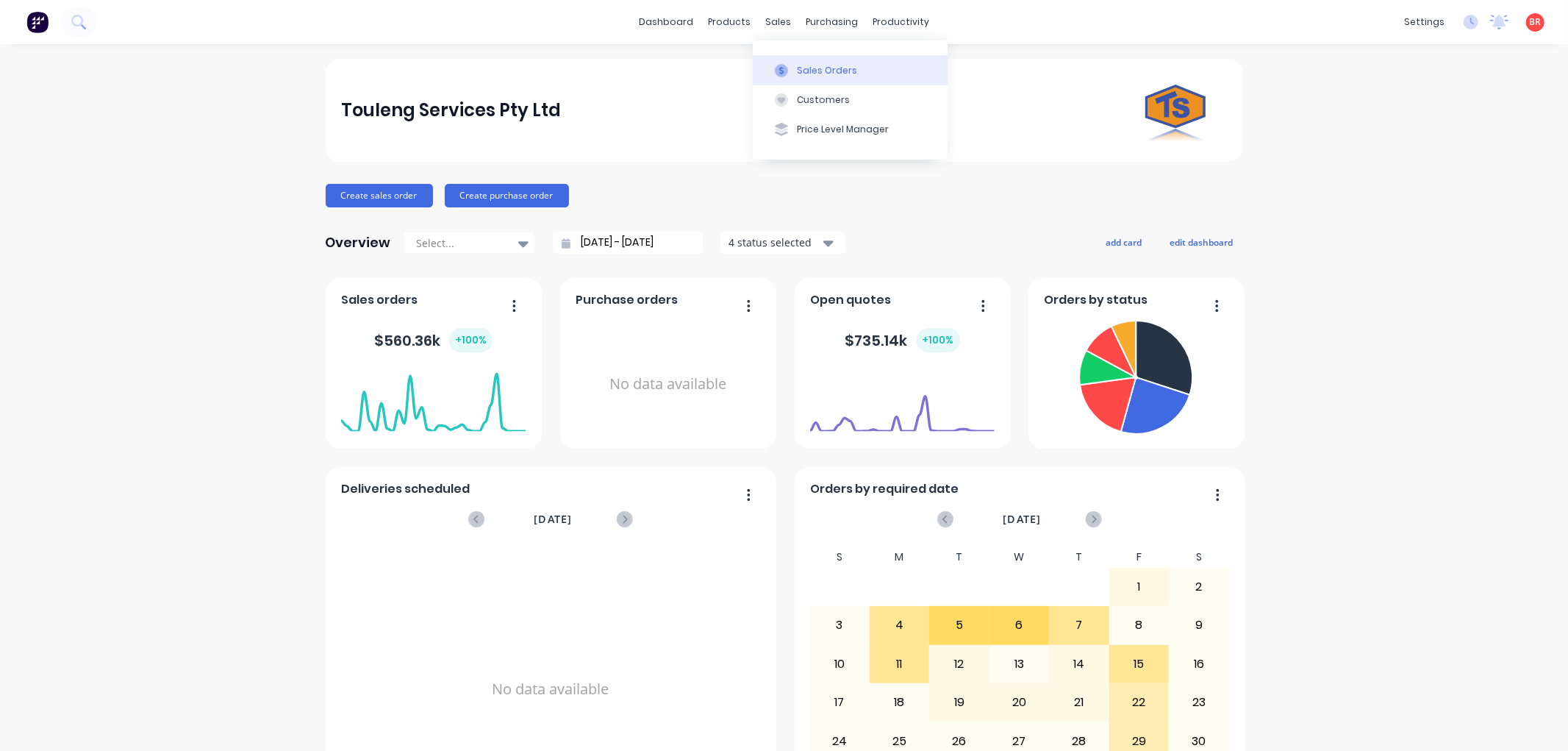
click at [796, 72] on button "Sales Orders" at bounding box center [850, 70] width 195 height 29
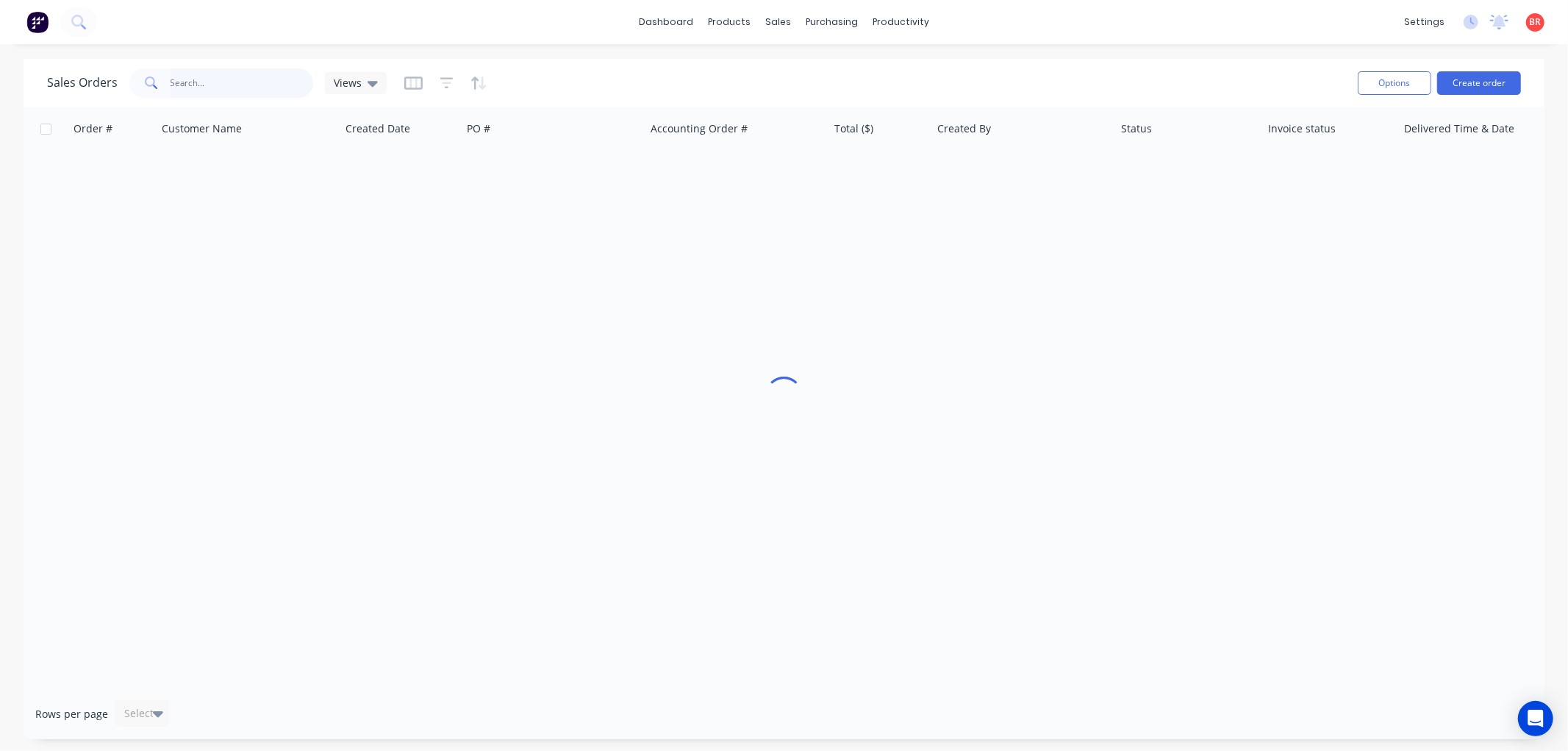
click at [178, 84] on input "text" at bounding box center [242, 83] width 143 height 29
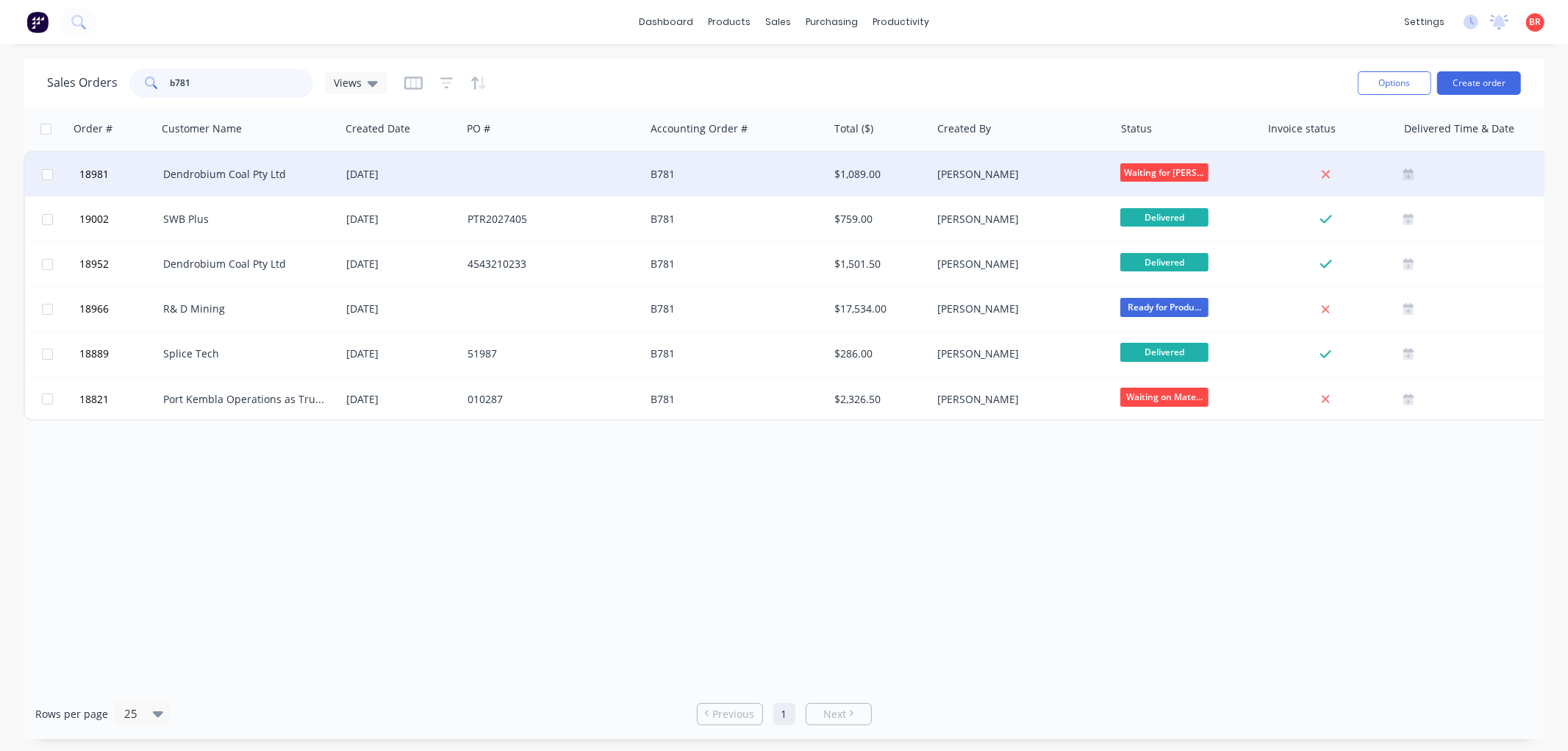
type input "b781"
click at [240, 167] on div "Dendrobium Coal Pty Ltd" at bounding box center [244, 174] width 163 height 14
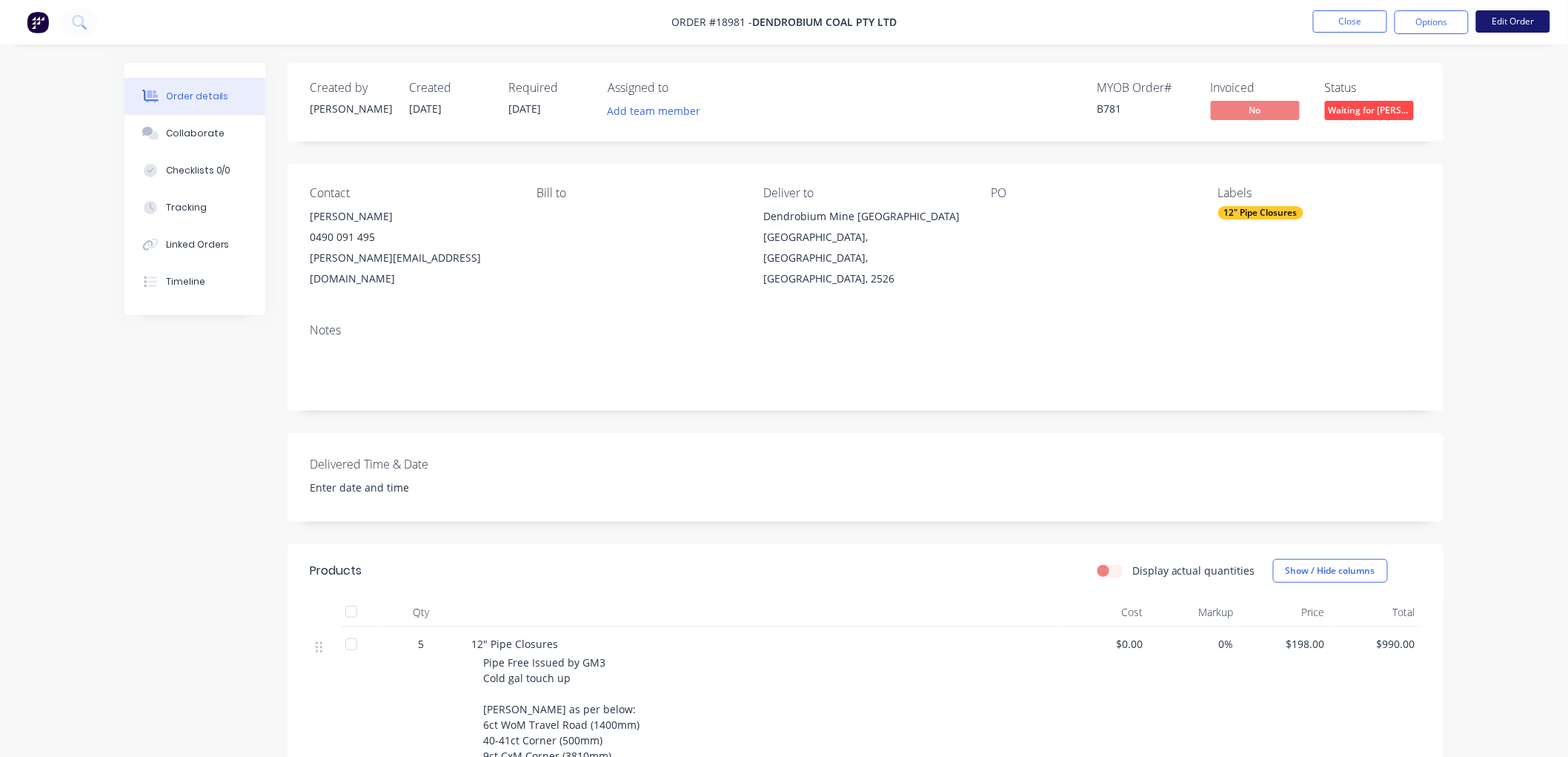
click at [1494, 24] on button "Edit Order" at bounding box center [1513, 21] width 74 height 22
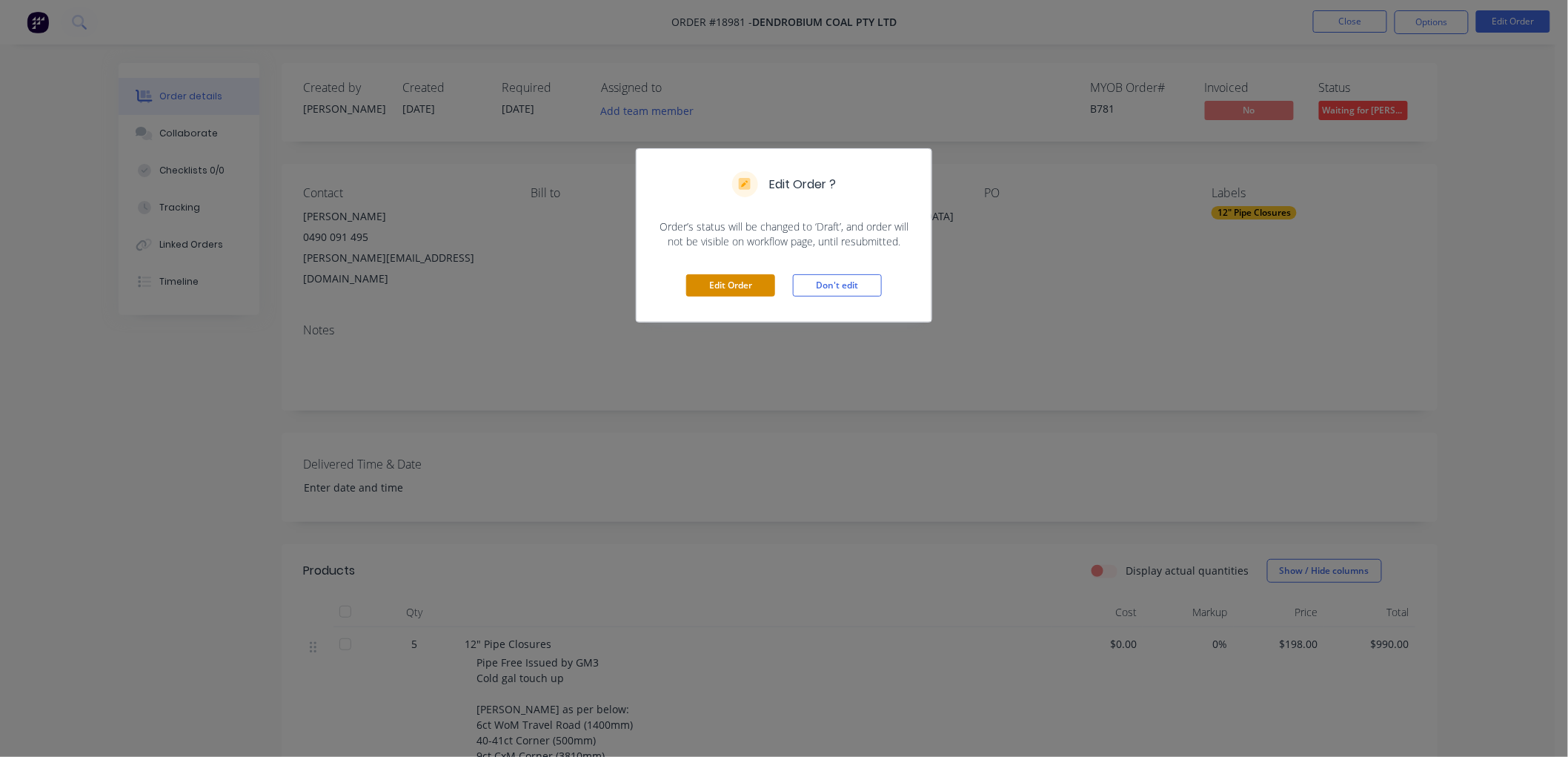
click at [708, 283] on button "Edit Order" at bounding box center [730, 285] width 89 height 22
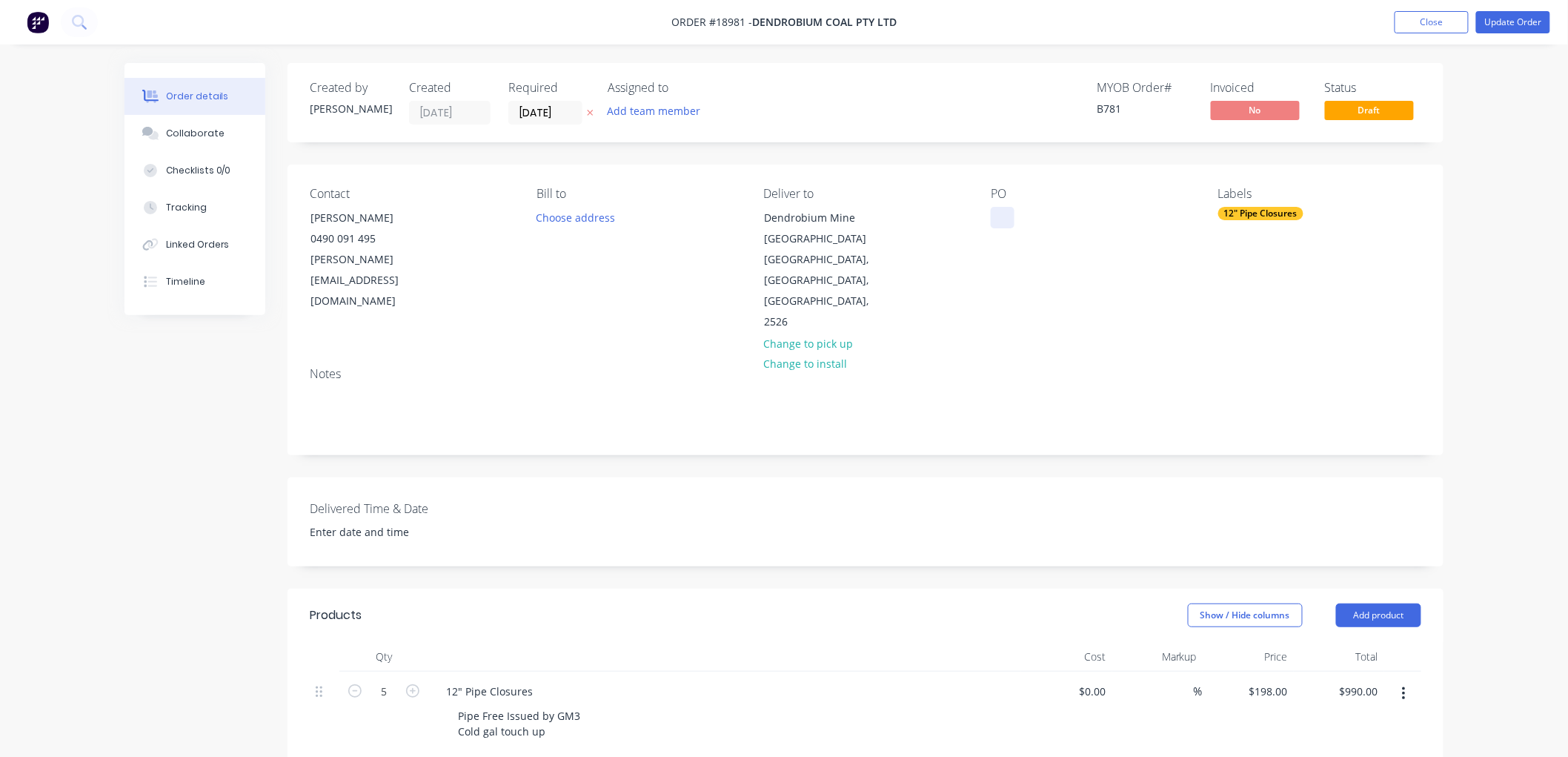
click at [998, 219] on div at bounding box center [1003, 218] width 24 height 22
click at [1517, 27] on button "Update Order" at bounding box center [1513, 22] width 74 height 22
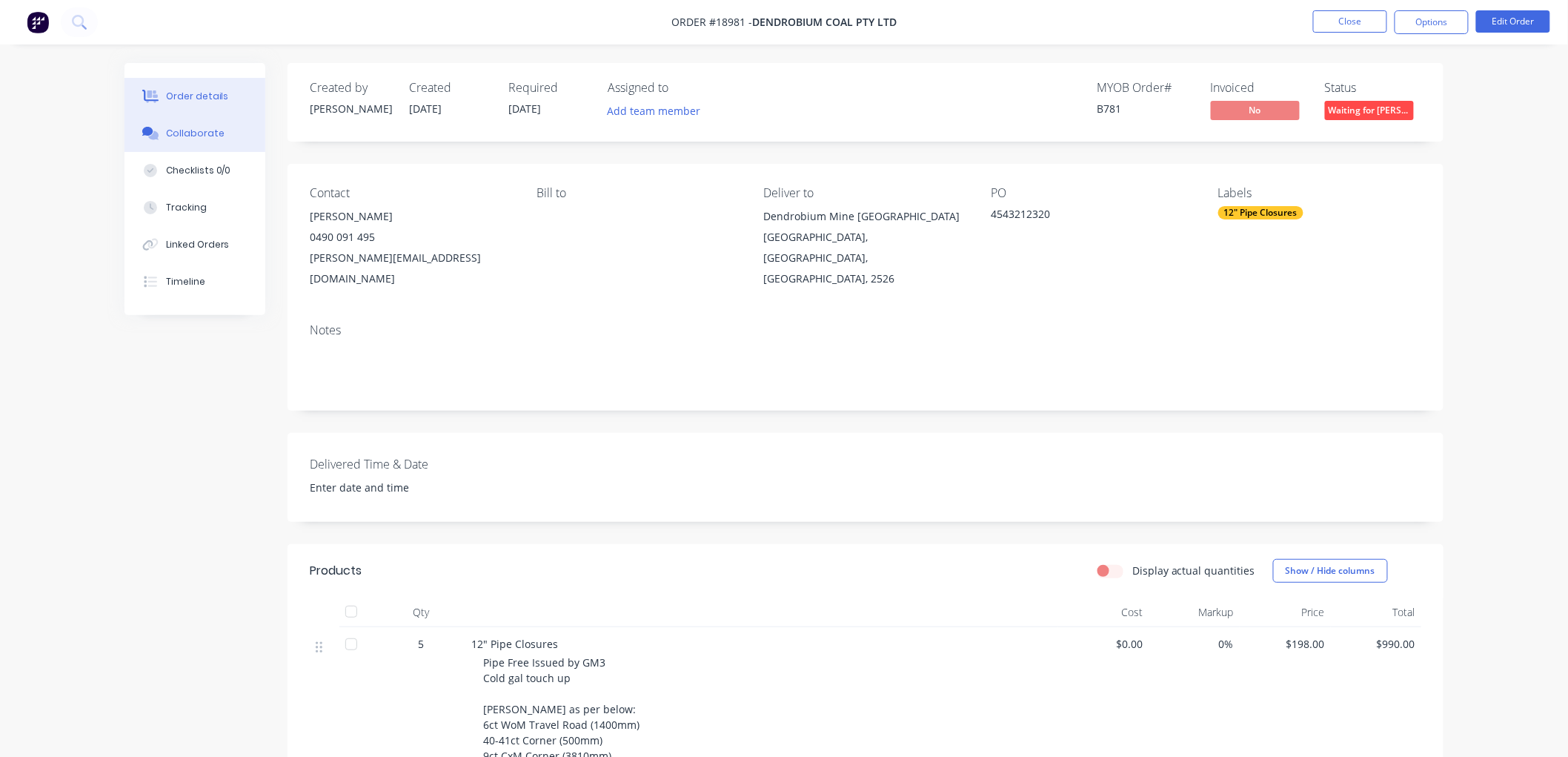
click at [178, 134] on div "Collaborate" at bounding box center [195, 133] width 58 height 14
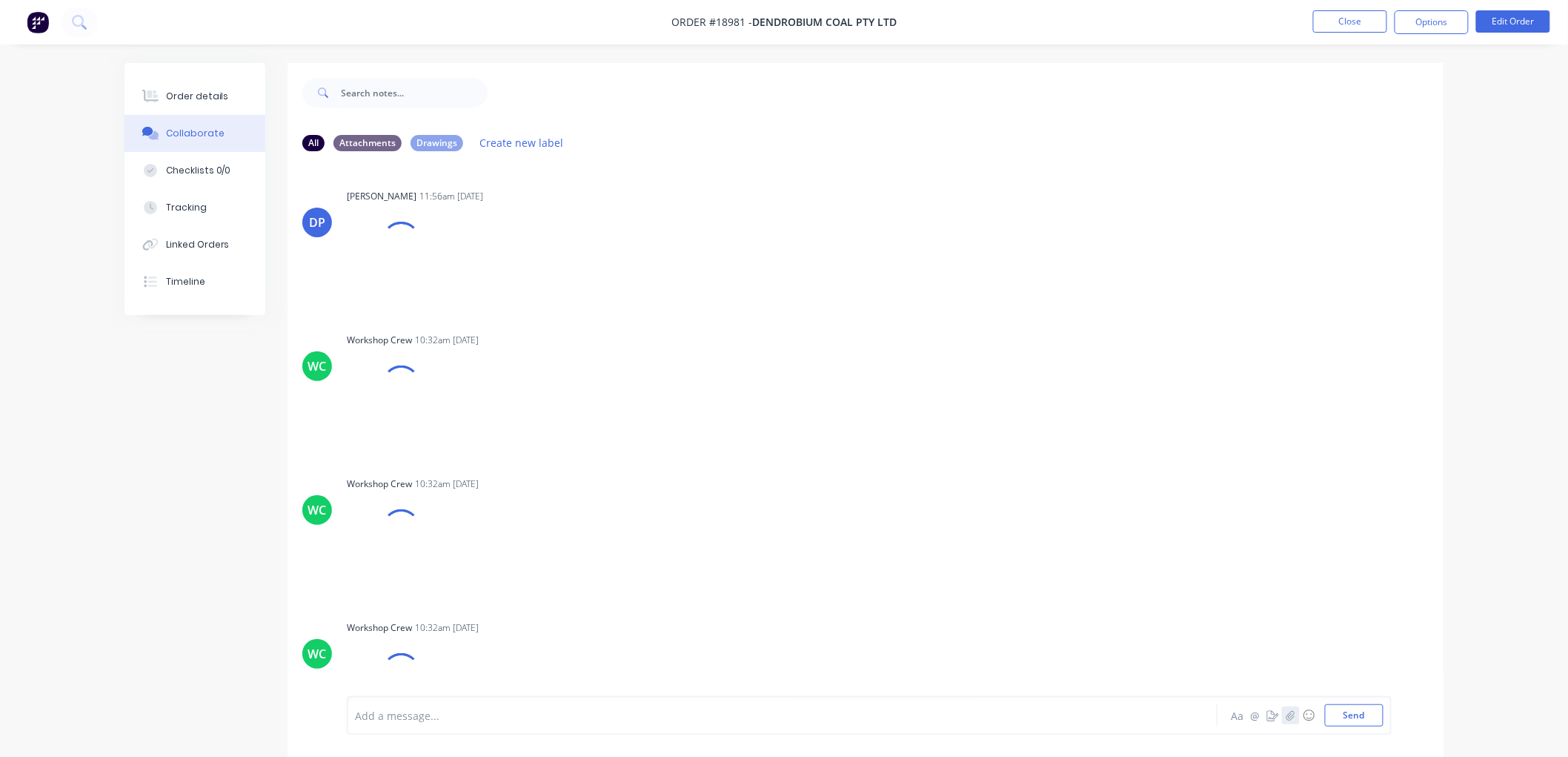
click at [1291, 714] on icon "button" at bounding box center [1291, 715] width 9 height 10
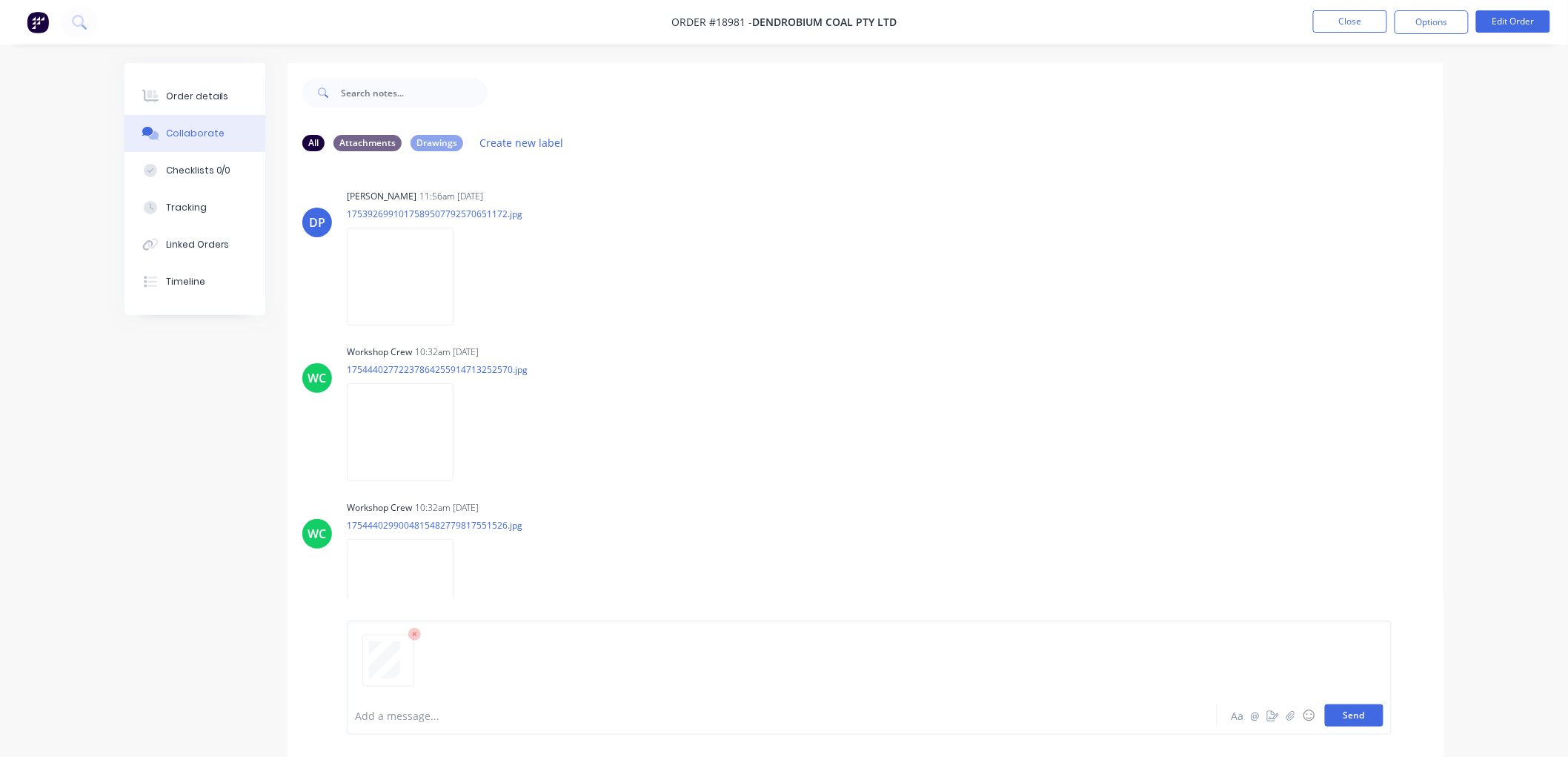
click at [1346, 714] on button "Send" at bounding box center [1354, 716] width 58 height 22
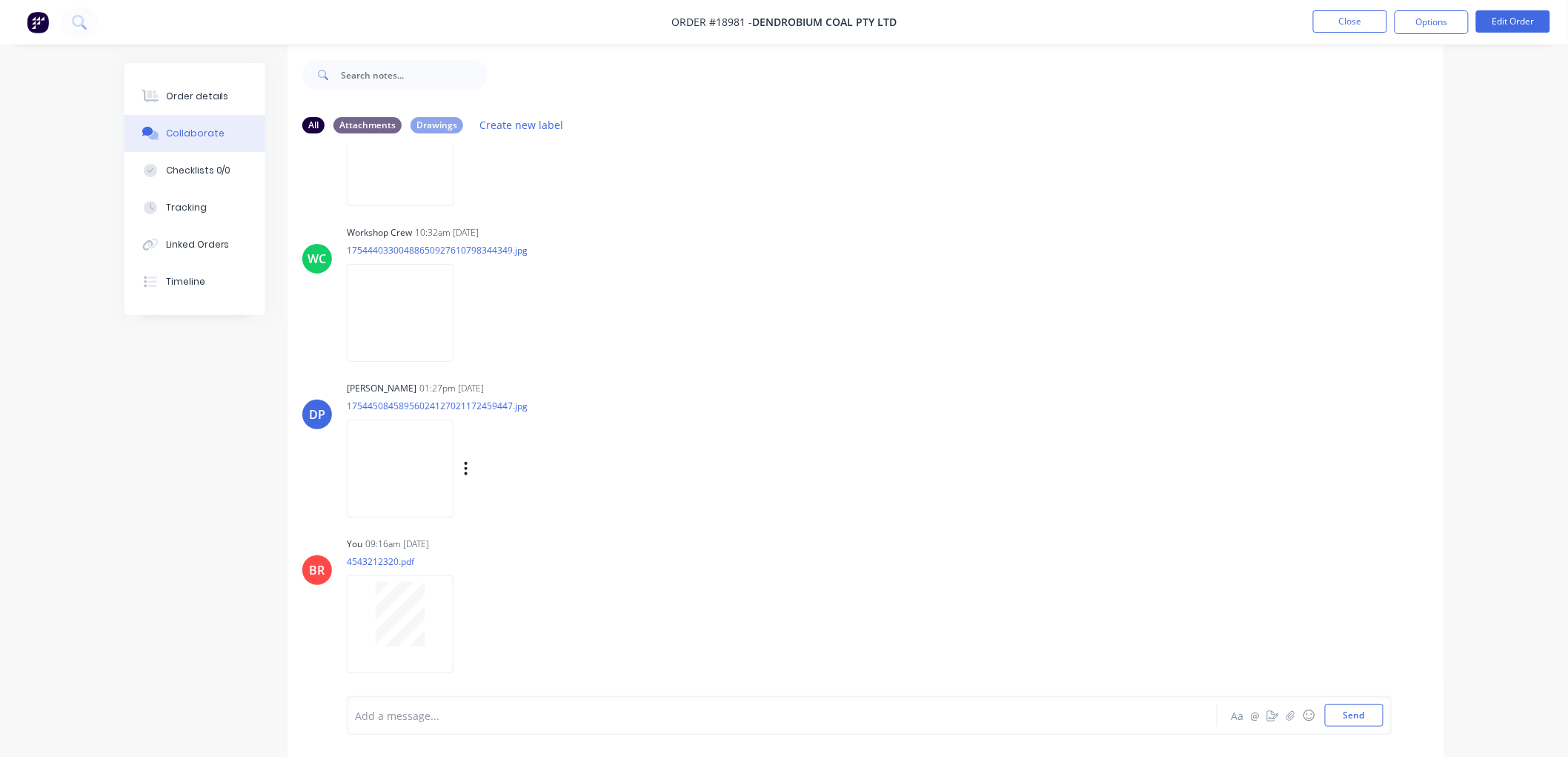
scroll to position [23, 0]
click at [225, 101] on button "Order details" at bounding box center [194, 96] width 141 height 37
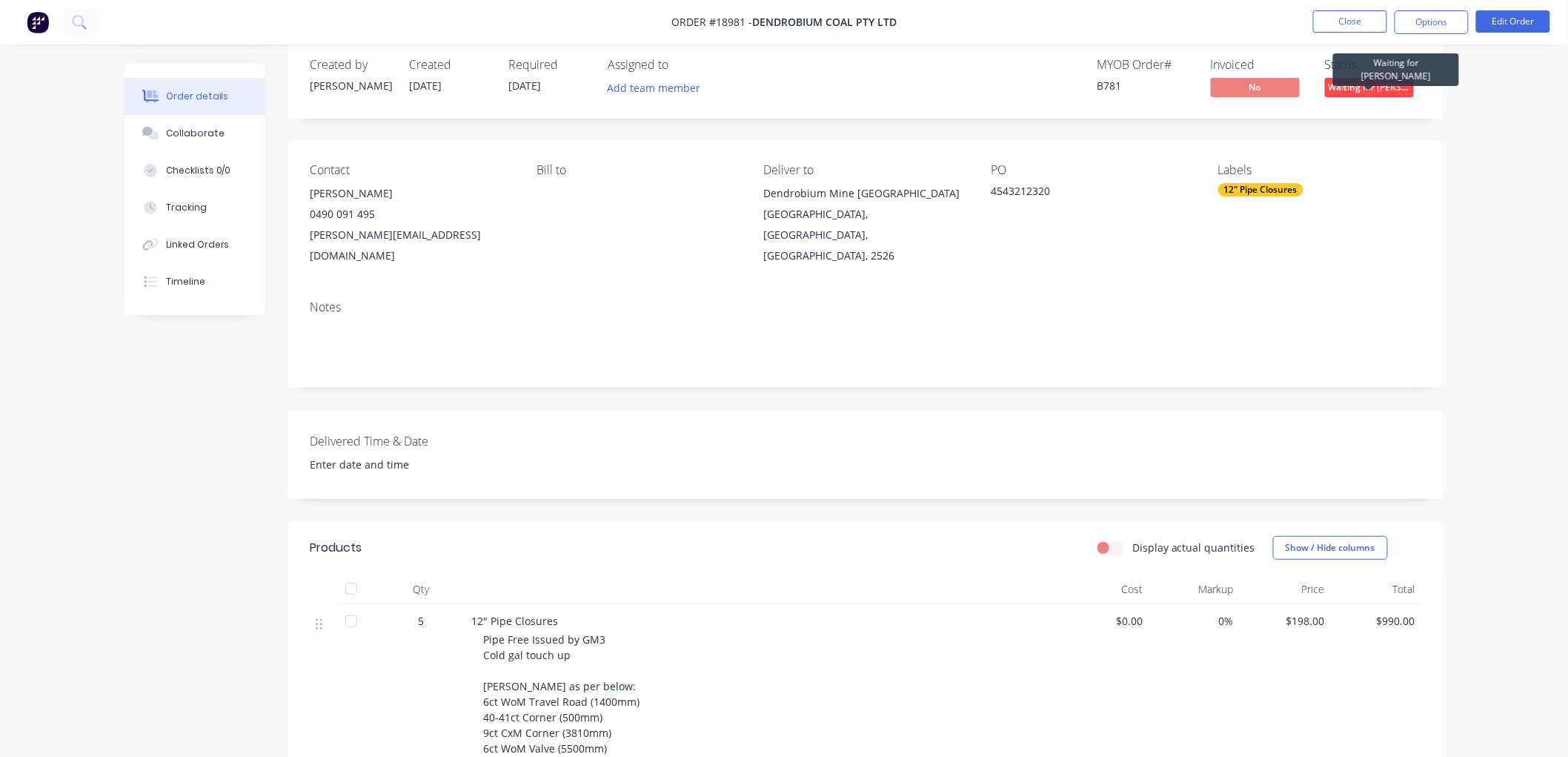
click at [1386, 84] on span "Waiting for [PERSON_NAME]" at bounding box center [1369, 87] width 89 height 18
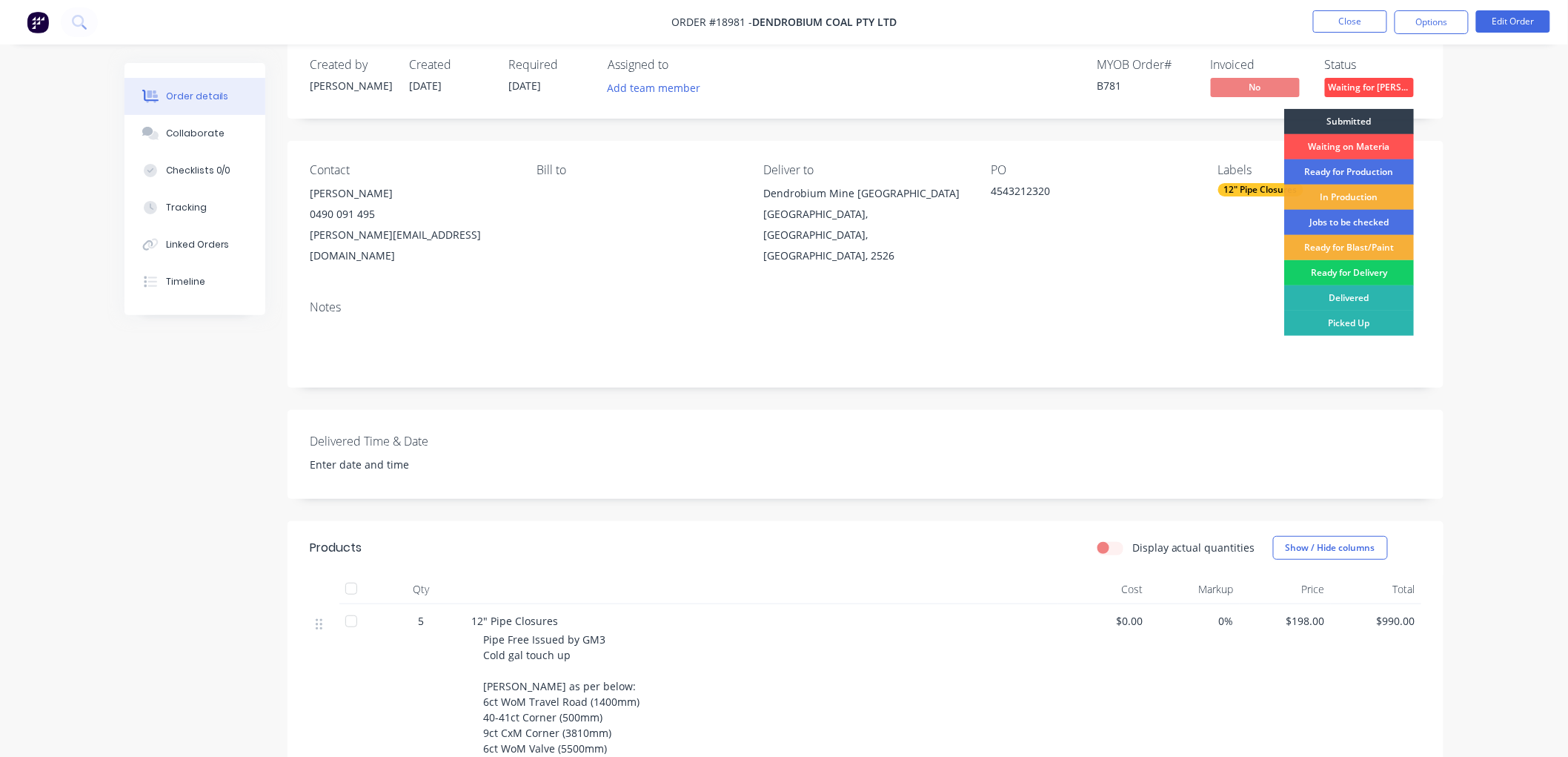
click at [1356, 268] on div "Ready for Delivery" at bounding box center [1349, 273] width 130 height 26
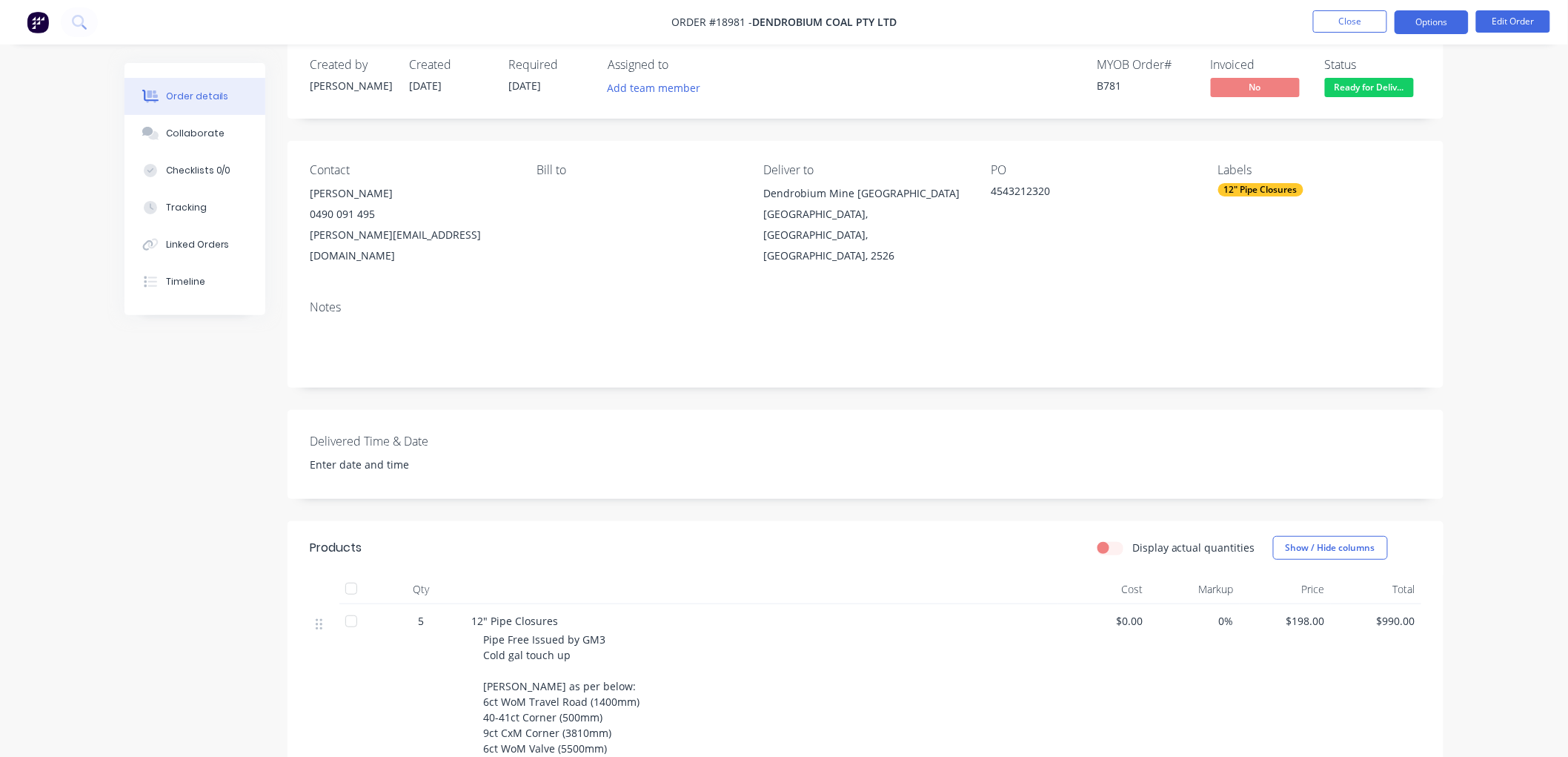
click at [1421, 16] on button "Options" at bounding box center [1431, 22] width 74 height 24
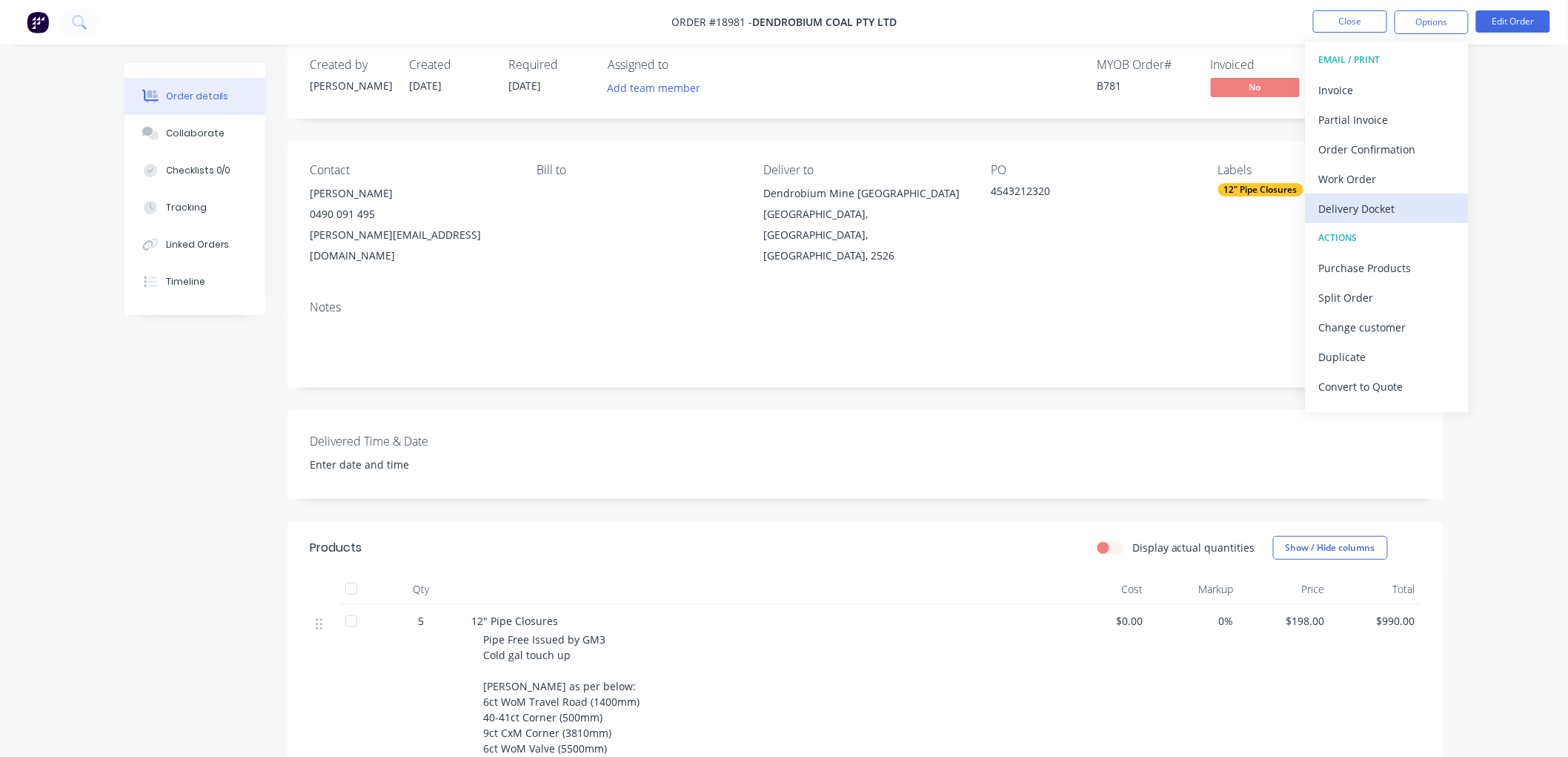
click at [1358, 204] on div "Delivery Docket" at bounding box center [1387, 209] width 136 height 22
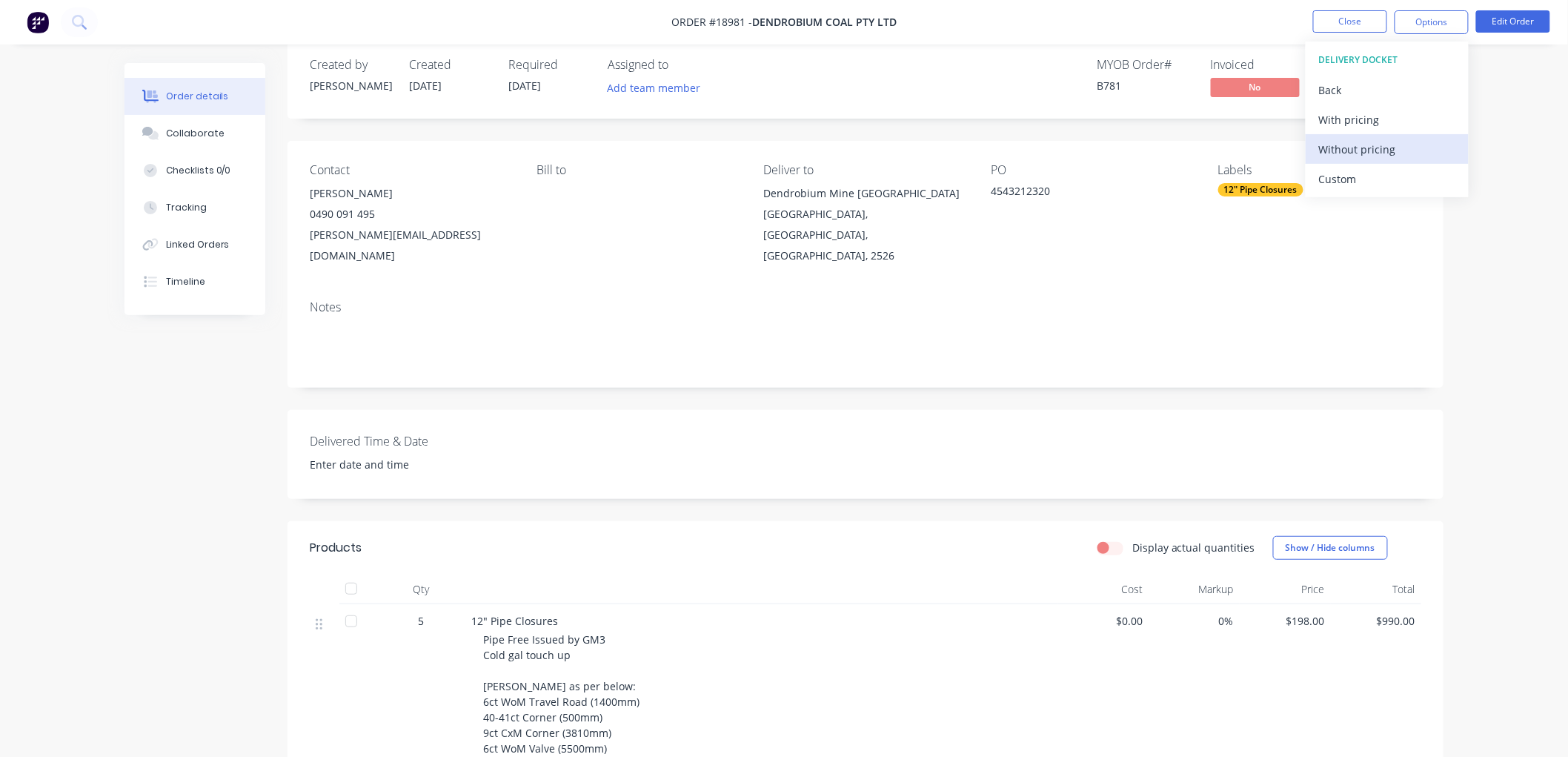
click at [1356, 148] on div "Without pricing" at bounding box center [1387, 150] width 136 height 22
click at [1489, 109] on div "Order details Collaborate Checklists 0/0 Tracking Linked Orders Timeline Order …" at bounding box center [784, 513] width 1568 height 1072
click at [1347, 18] on button "Close" at bounding box center [1350, 21] width 74 height 22
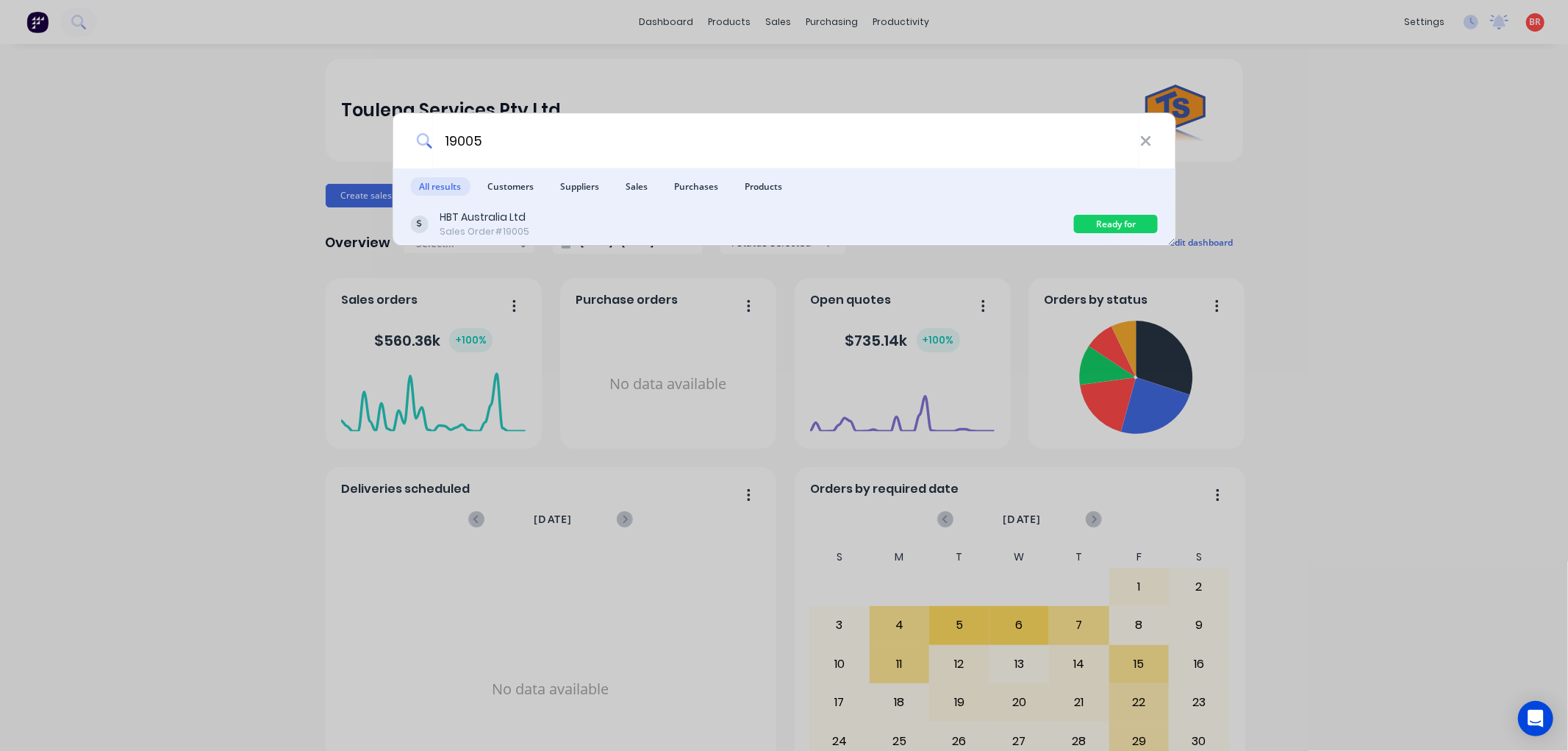
type input "19005"
click at [658, 236] on div "HBT Australia Ltd Sales Order #19005" at bounding box center [741, 224] width 664 height 29
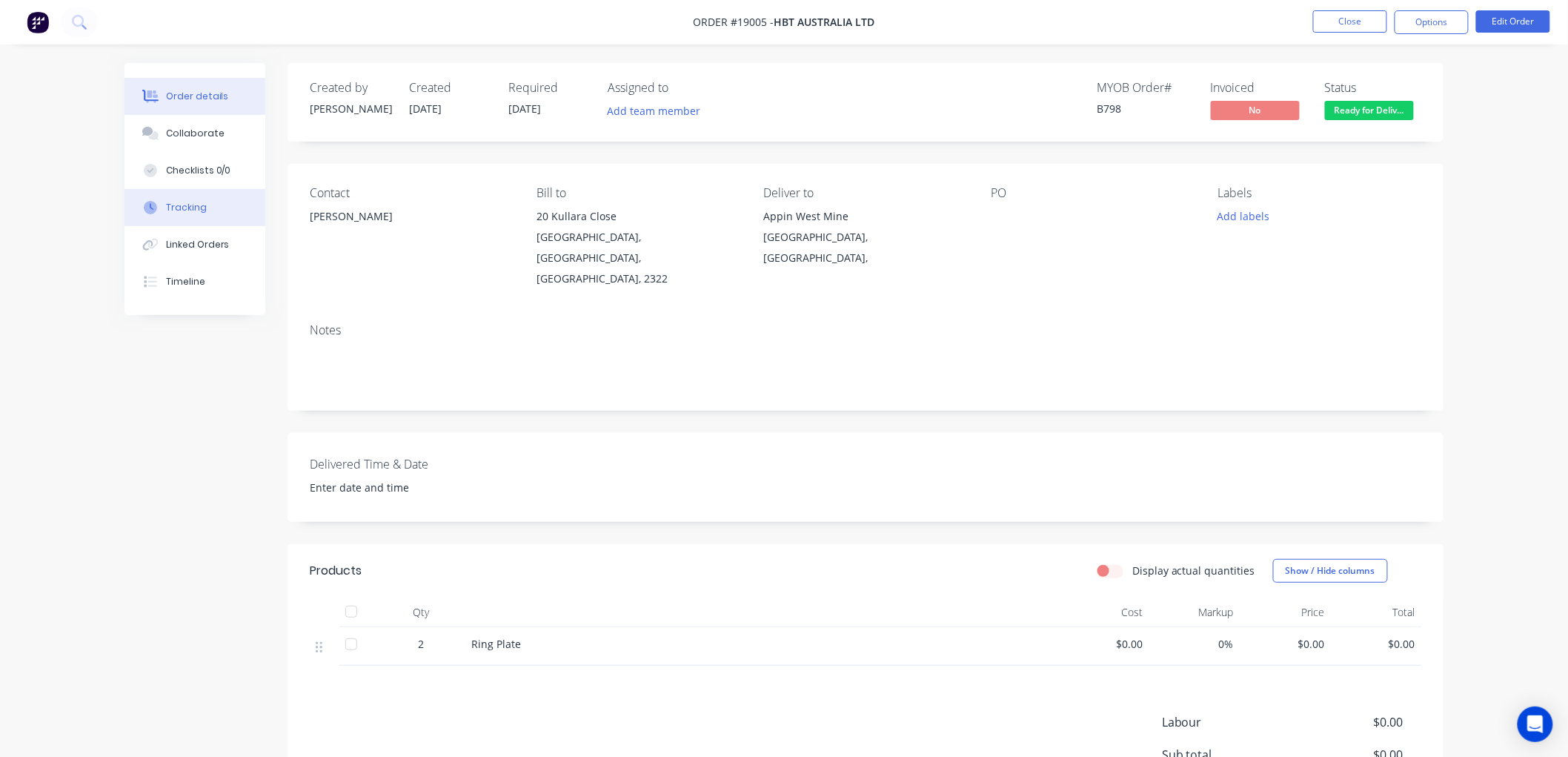
click at [204, 209] on button "Tracking" at bounding box center [194, 207] width 141 height 37
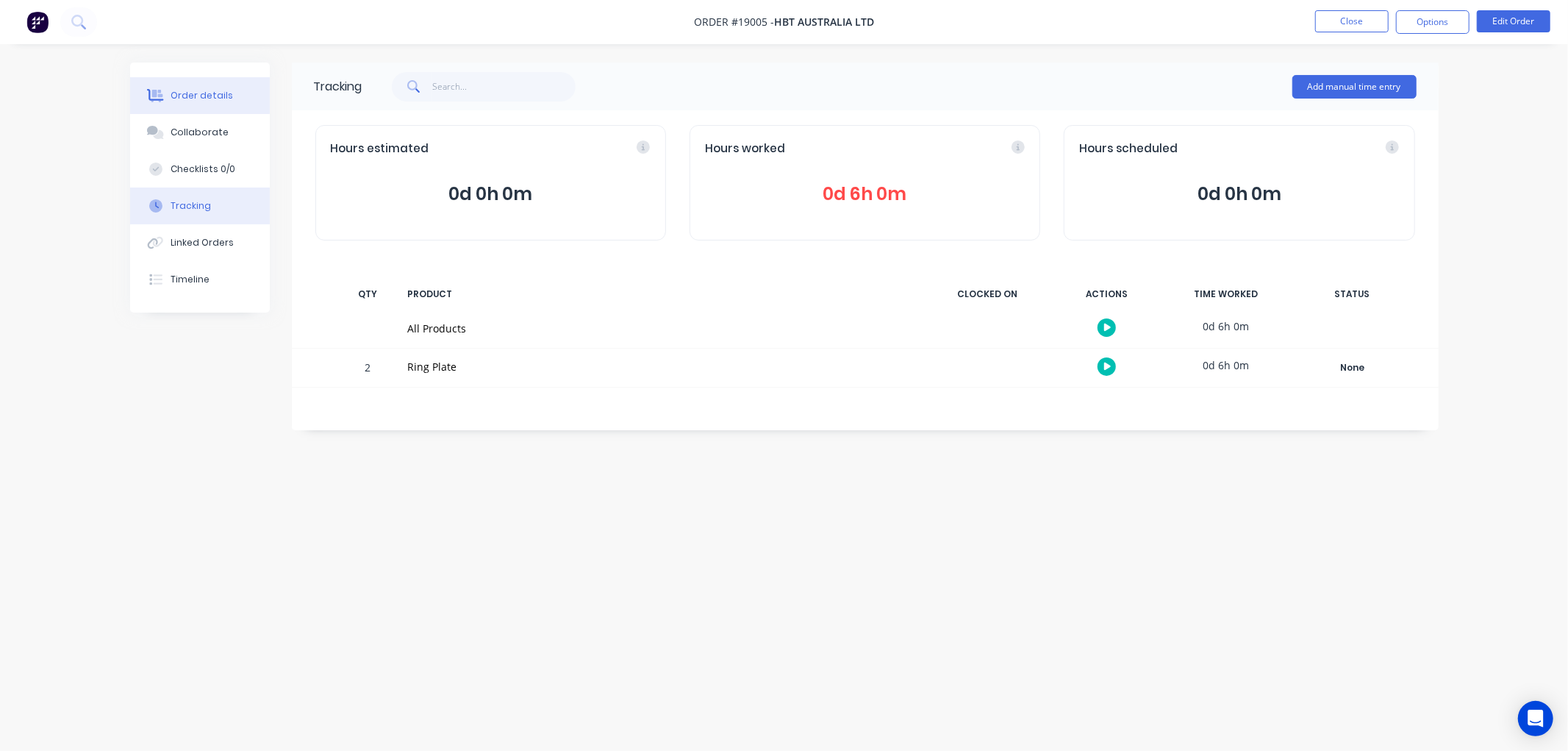
click at [206, 96] on div "Order details" at bounding box center [201, 95] width 62 height 14
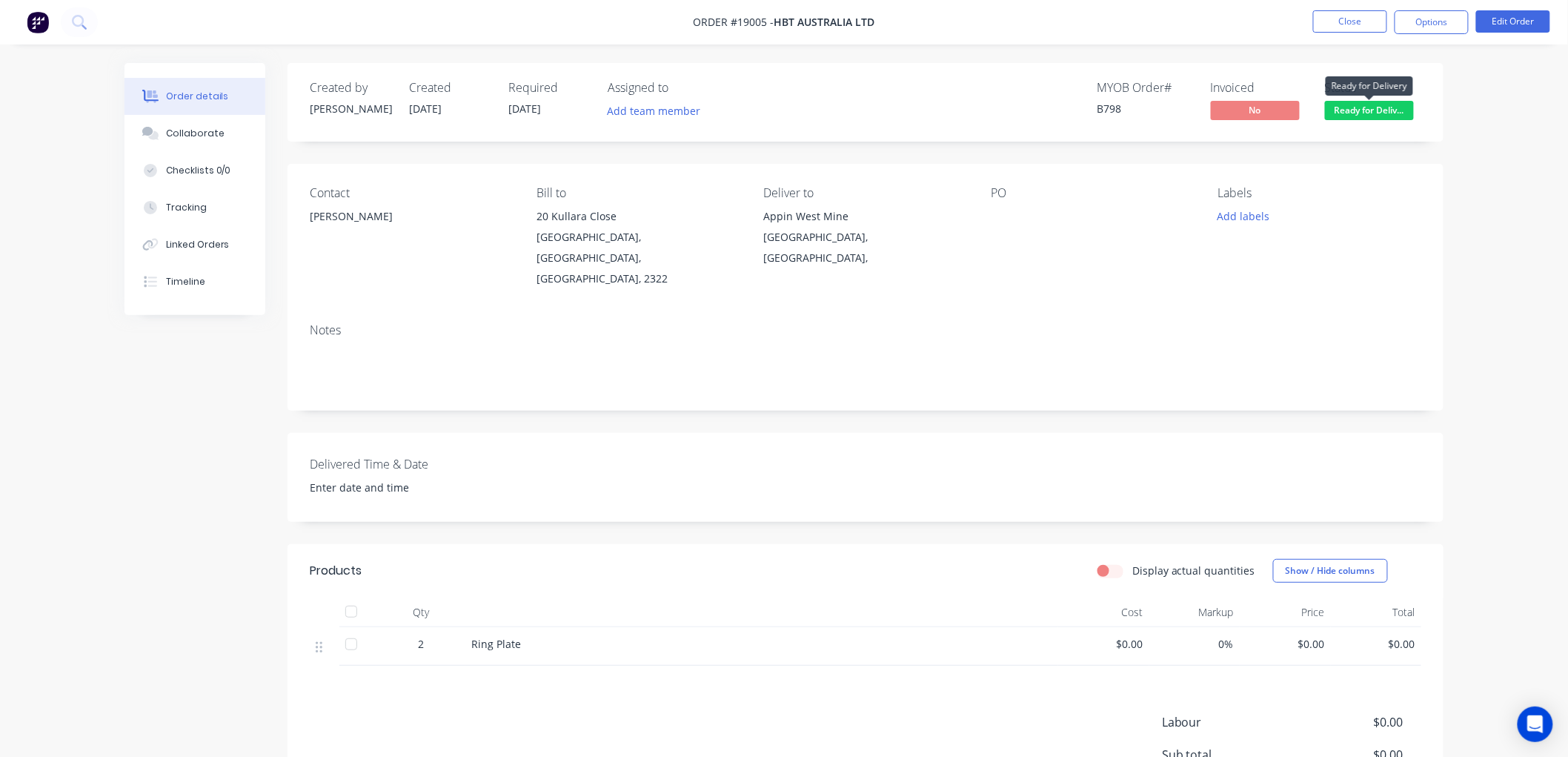
click at [1359, 115] on span "Ready for Deliv..." at bounding box center [1369, 110] width 89 height 18
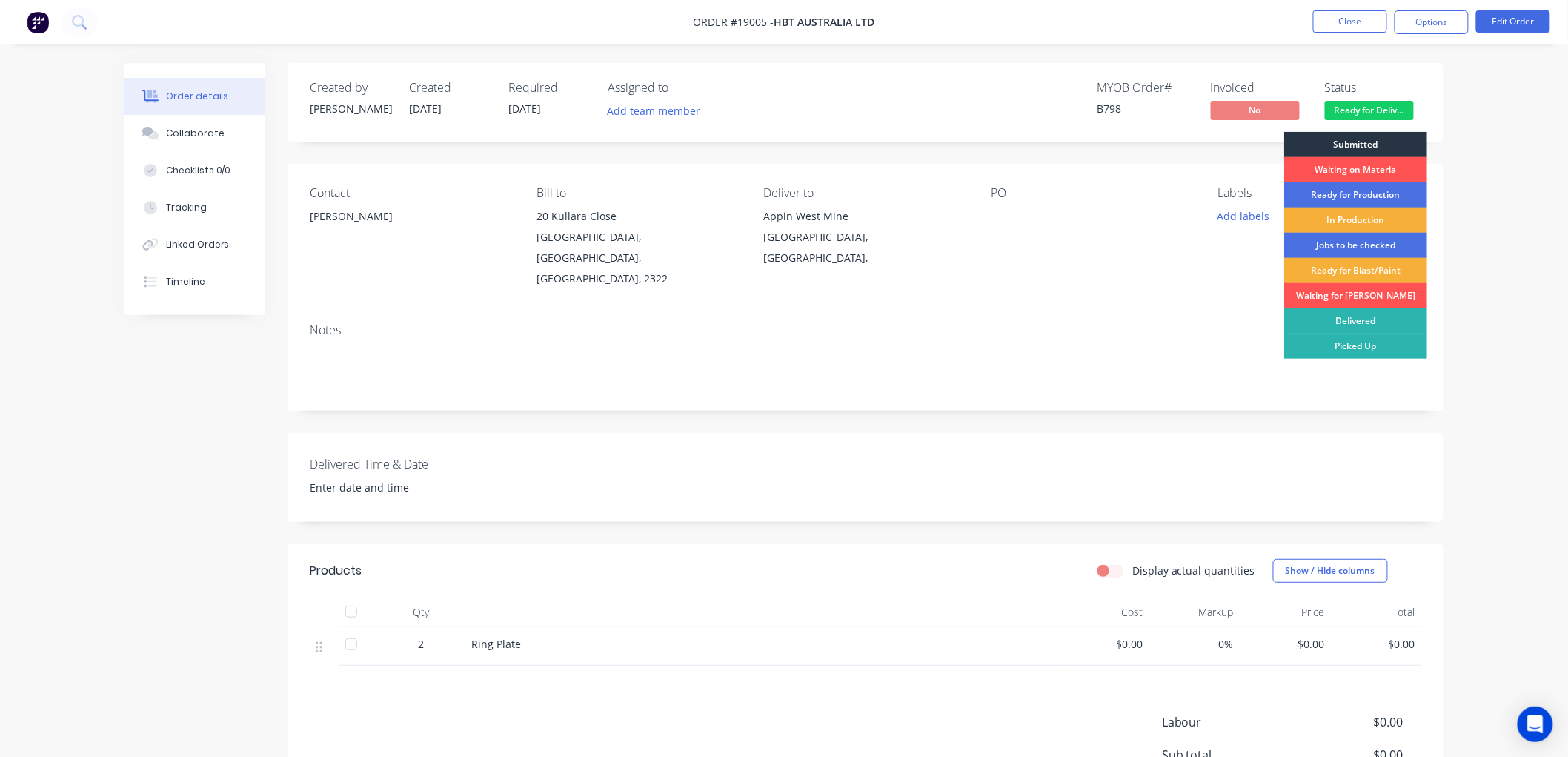
click at [1350, 137] on div "Submitted" at bounding box center [1355, 145] width 143 height 26
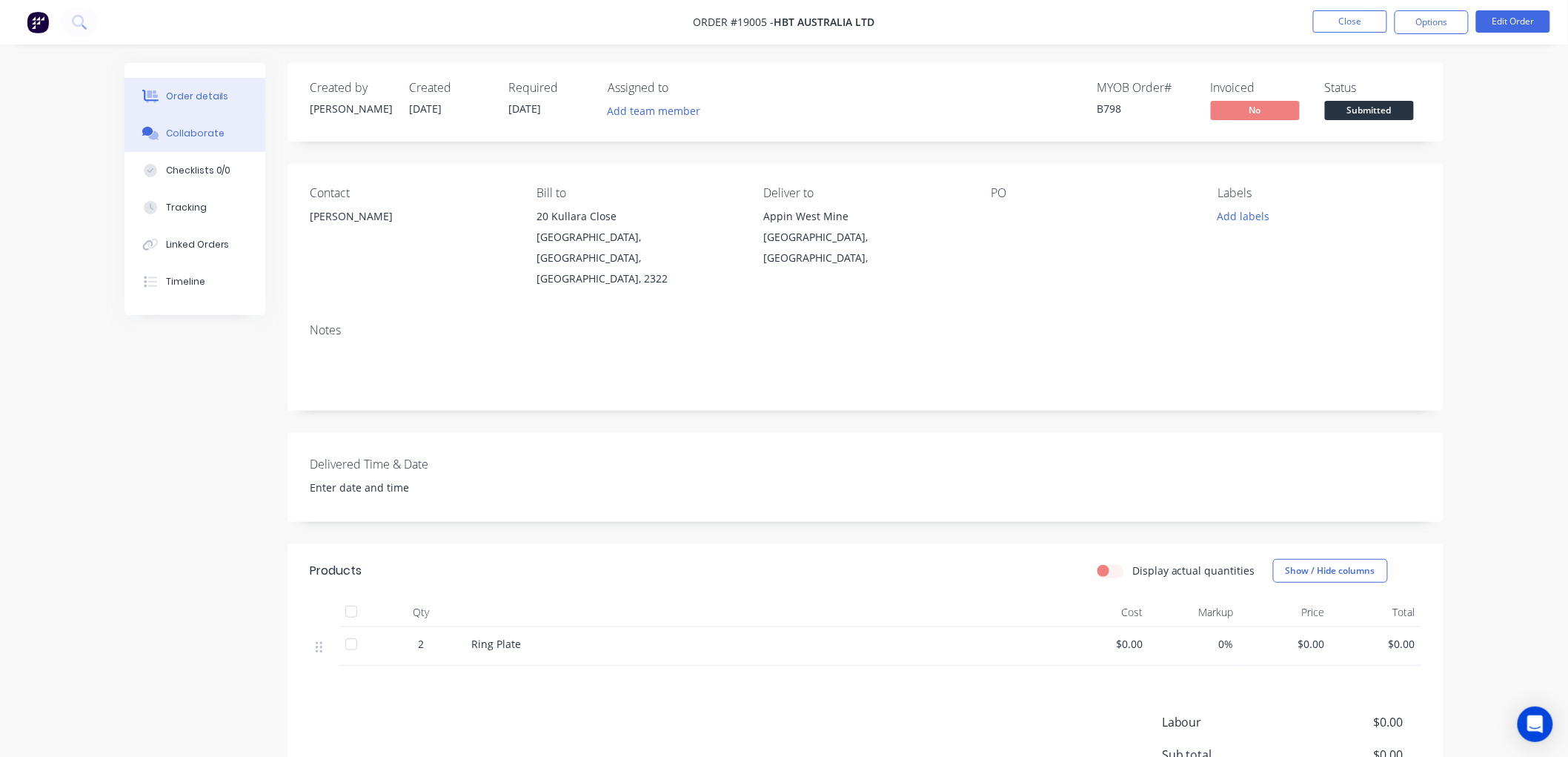
click at [223, 130] on button "Collaborate" at bounding box center [194, 133] width 141 height 37
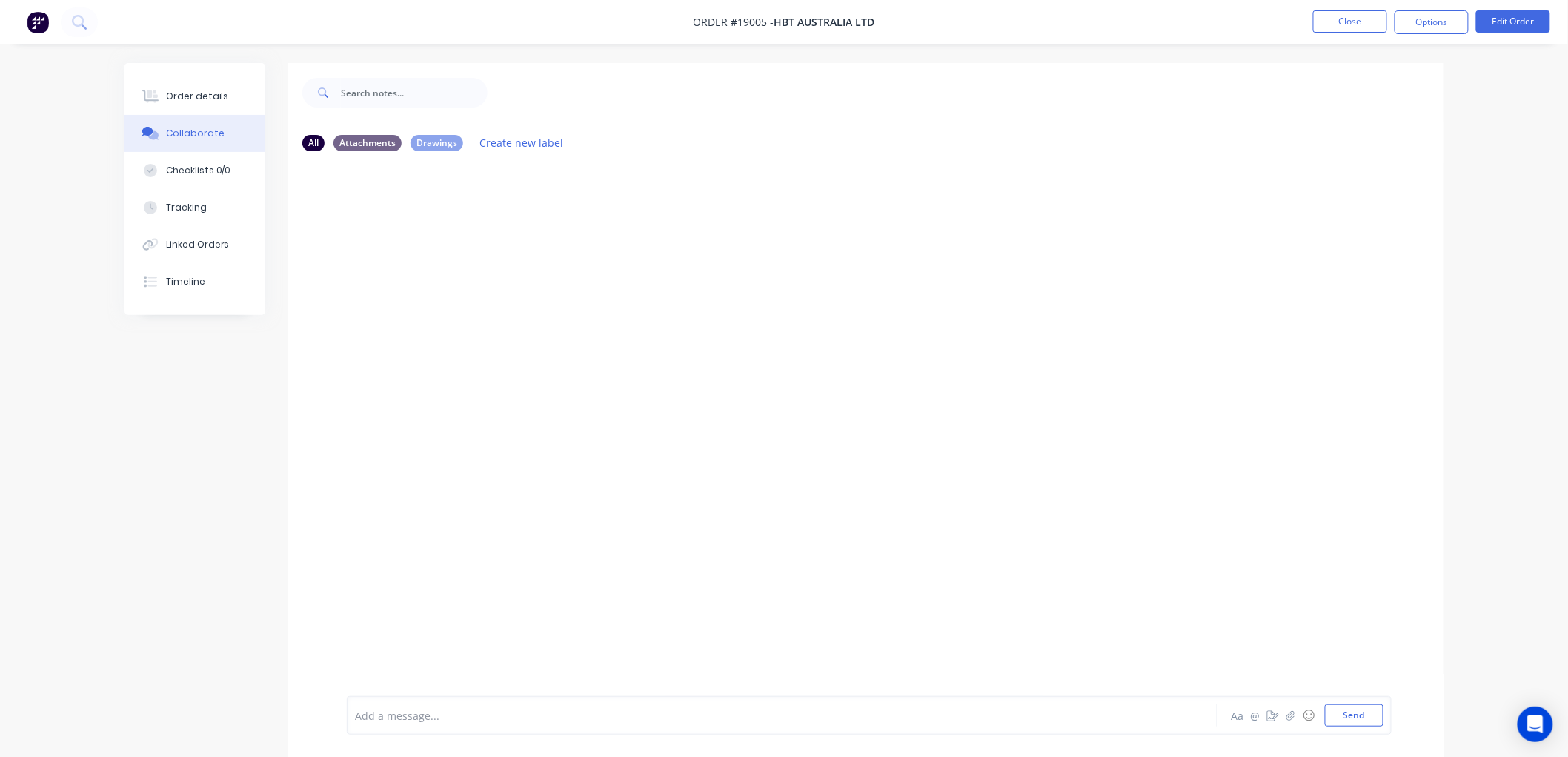
click at [445, 699] on div "Add a message... Aa @ ☺ Send" at bounding box center [869, 716] width 1045 height 38
click at [477, 728] on div "Add a message... Aa @ ☺ Send" at bounding box center [869, 716] width 1045 height 38
click at [369, 720] on div at bounding box center [741, 716] width 771 height 16
click at [181, 195] on button "Tracking" at bounding box center [194, 207] width 141 height 37
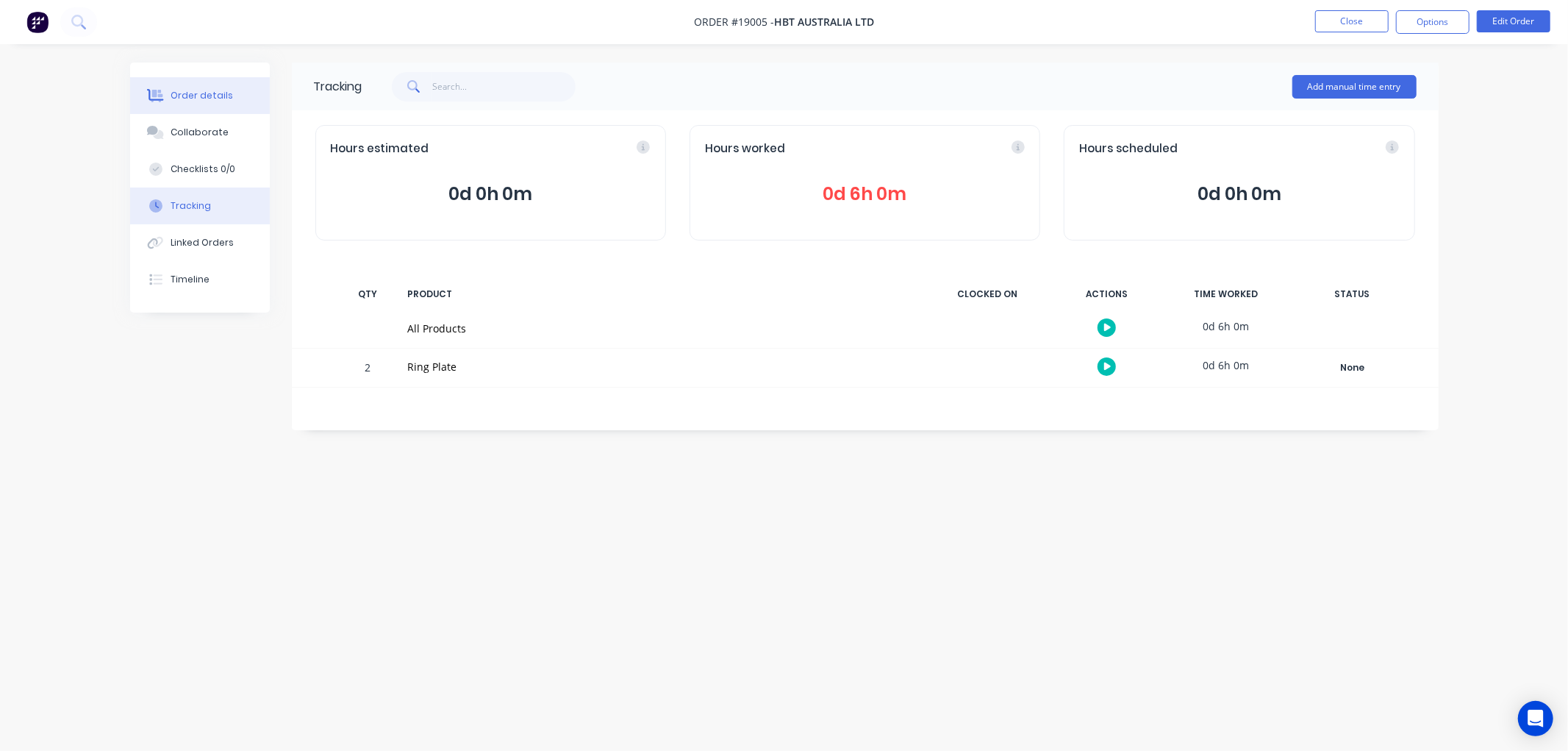
click at [178, 91] on div "Order details" at bounding box center [201, 95] width 62 height 14
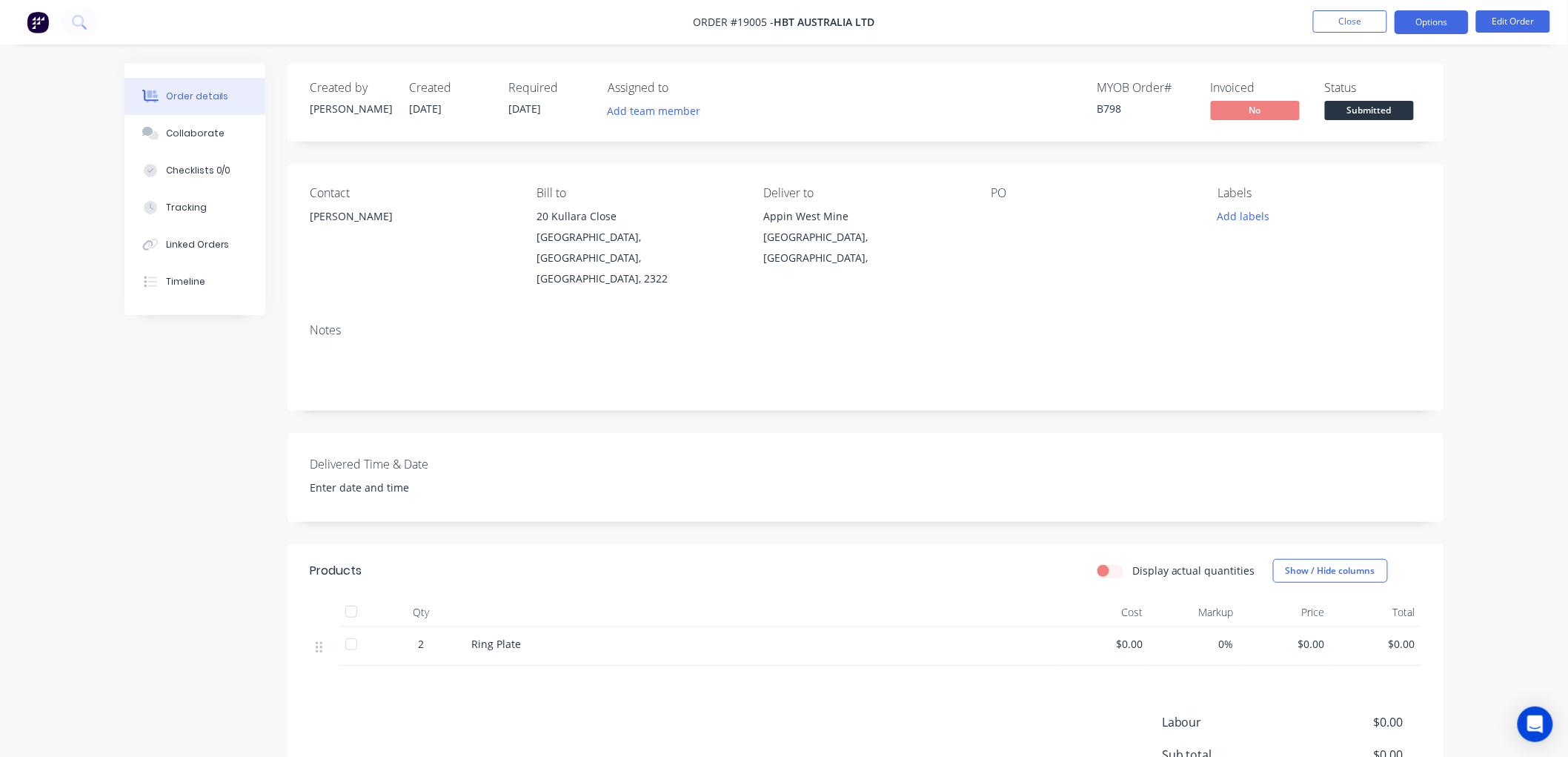
click at [1424, 26] on button "Options" at bounding box center [1431, 22] width 74 height 24
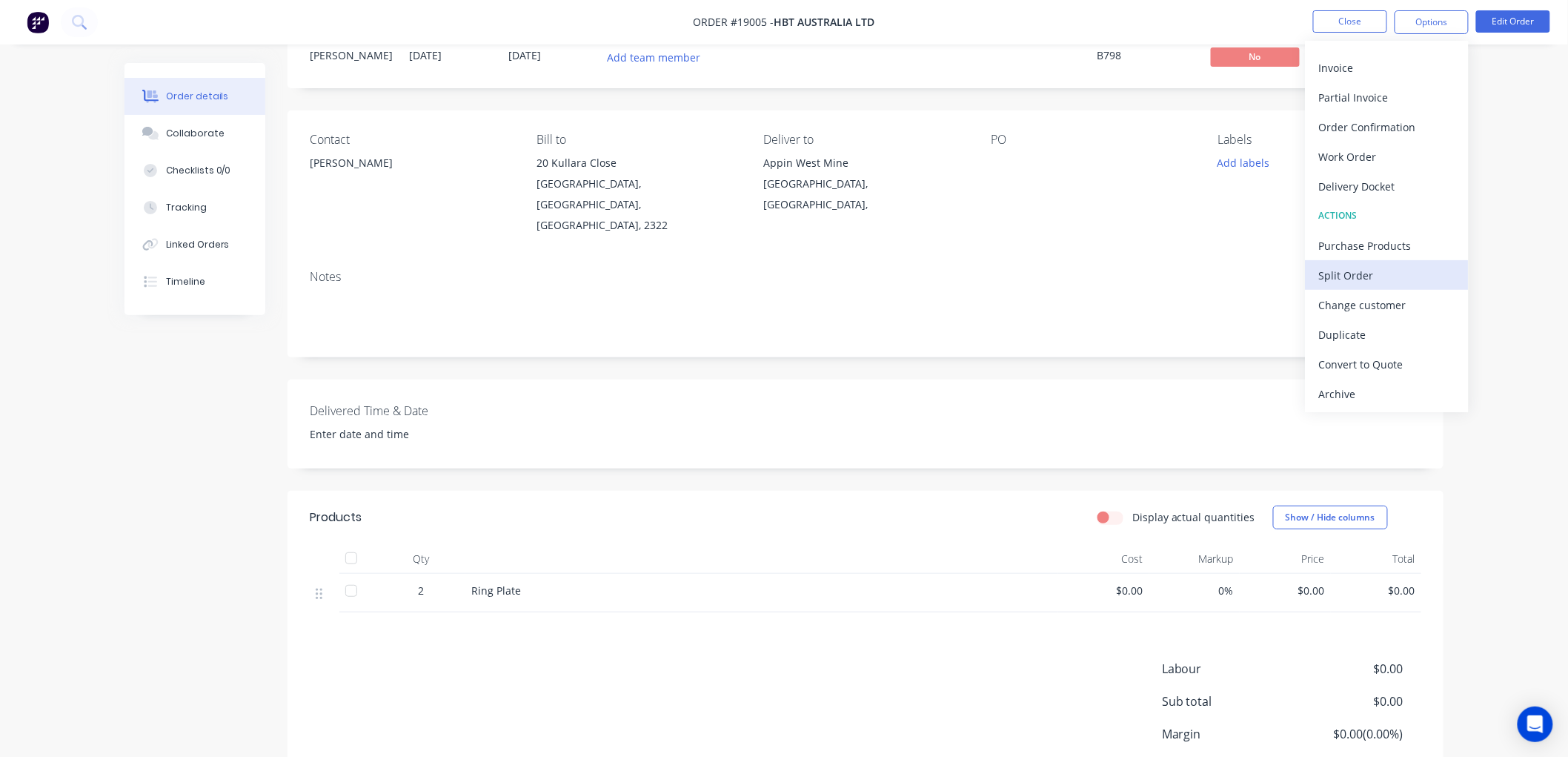
scroll to position [82, 0]
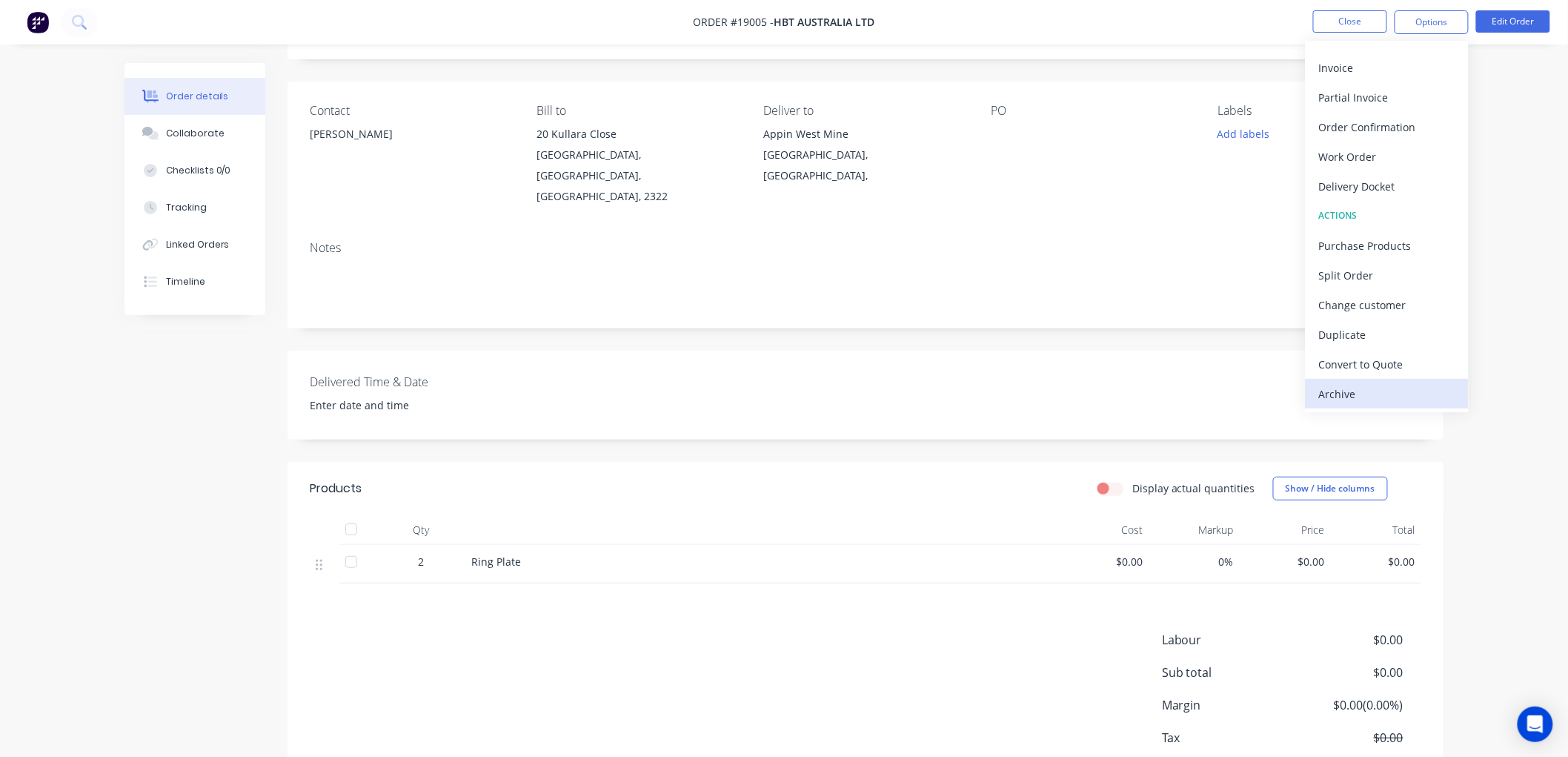
click at [1347, 387] on div "Archive" at bounding box center [1387, 394] width 136 height 22
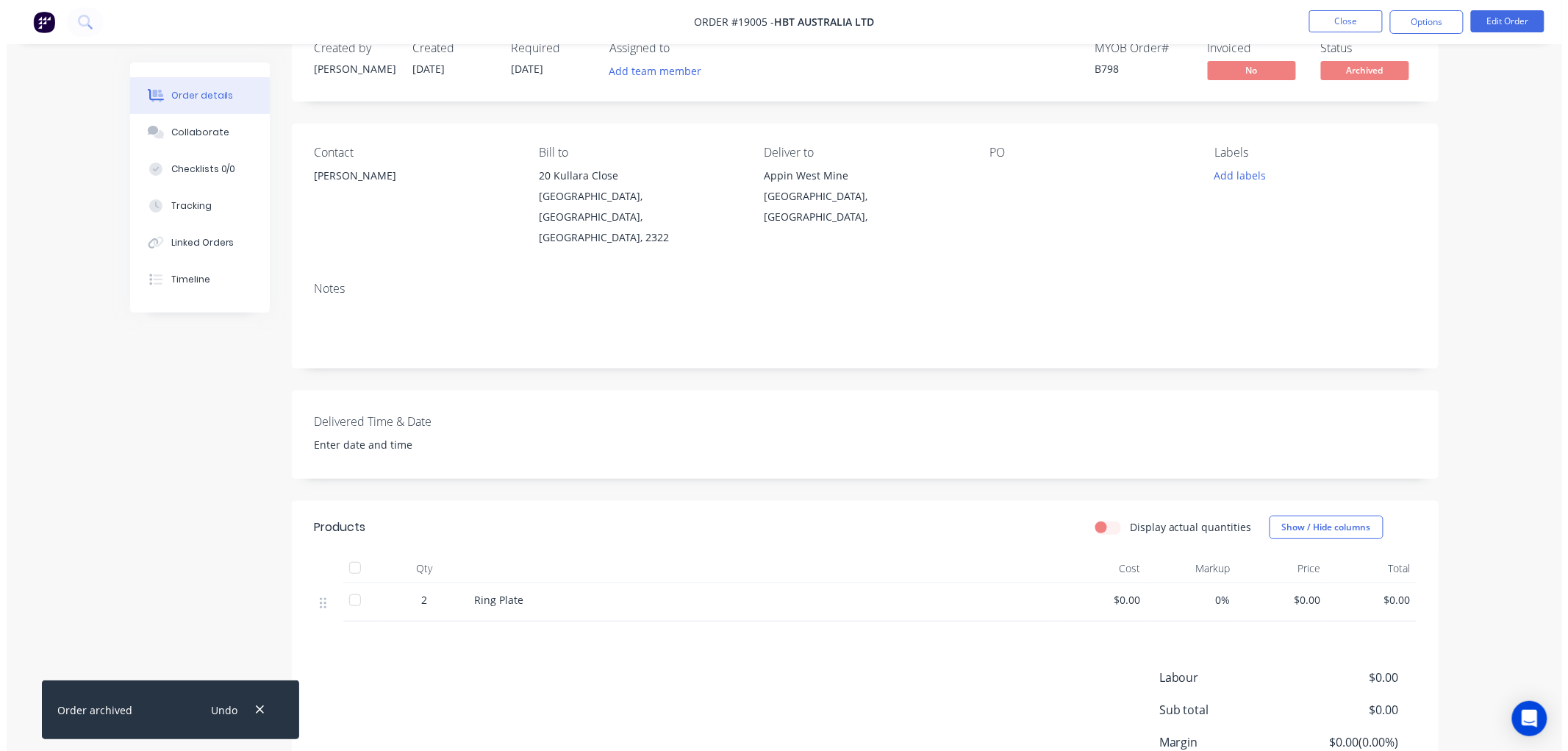
scroll to position [0, 0]
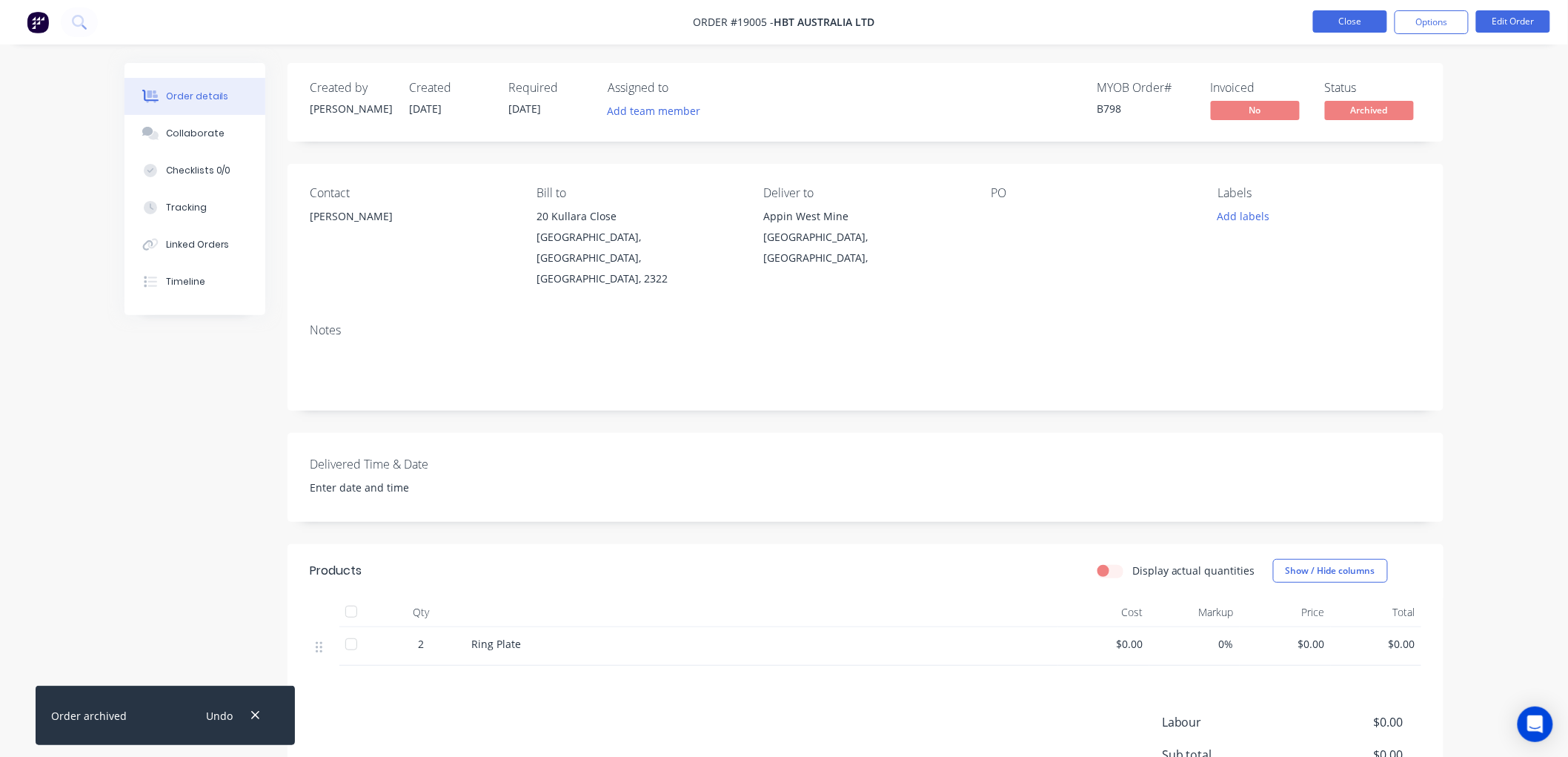
click at [1340, 26] on button "Close" at bounding box center [1350, 21] width 74 height 22
